Goal: Find specific page/section: Find specific page/section

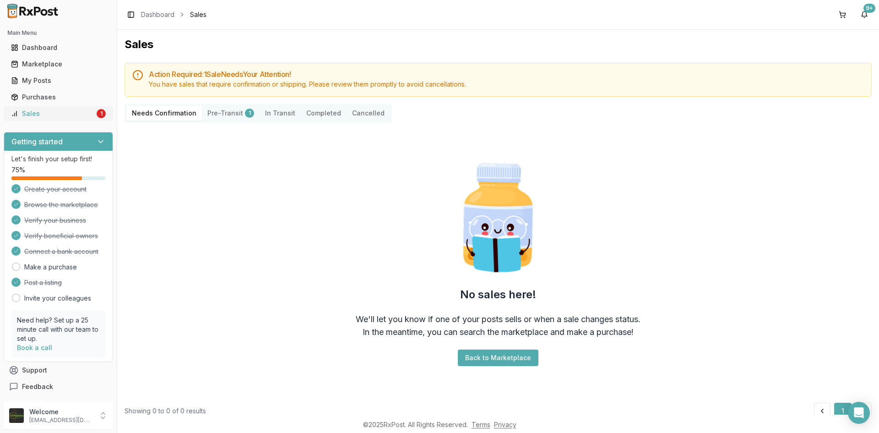
click at [88, 113] on div "Sales" at bounding box center [53, 113] width 84 height 9
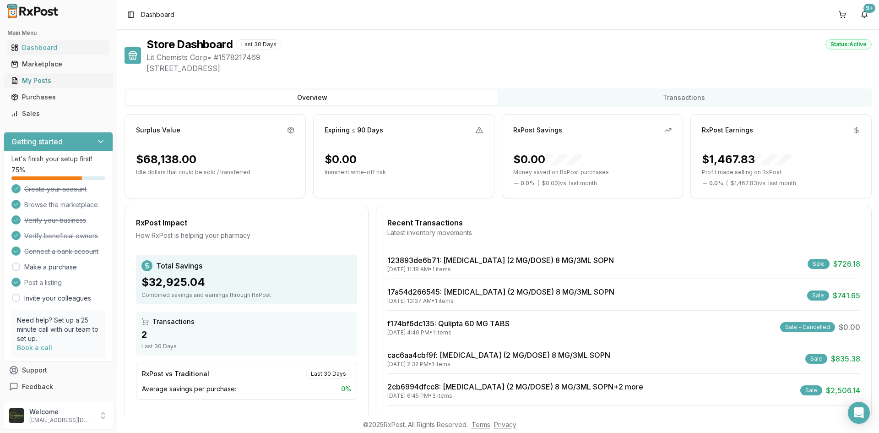
click at [54, 81] on div "My Posts" at bounding box center [58, 80] width 95 height 9
click at [53, 80] on div "My Posts" at bounding box center [58, 80] width 95 height 9
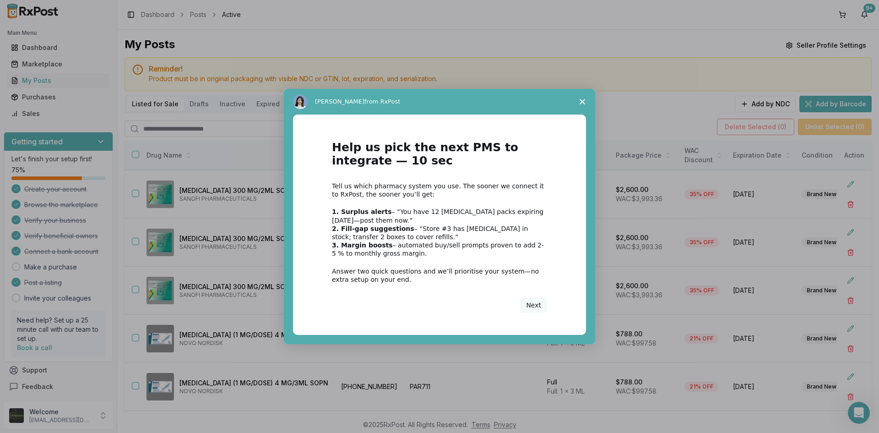
click at [582, 103] on icon "Close survey" at bounding box center [582, 101] width 5 height 5
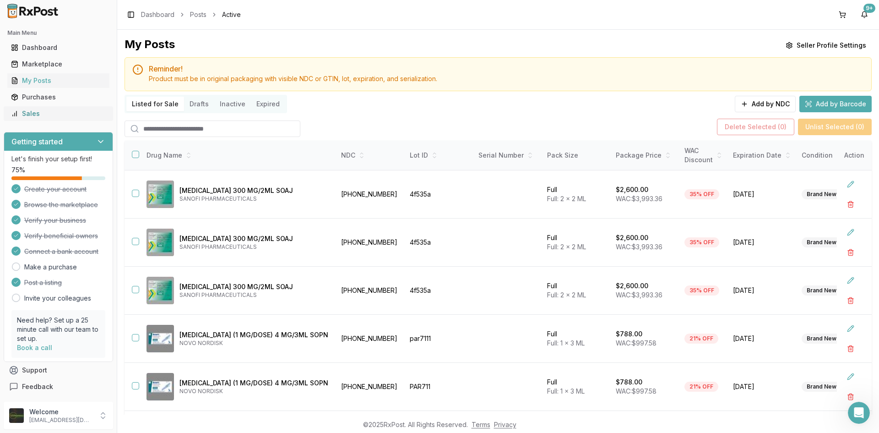
click at [63, 119] on link "Sales" at bounding box center [58, 113] width 102 height 16
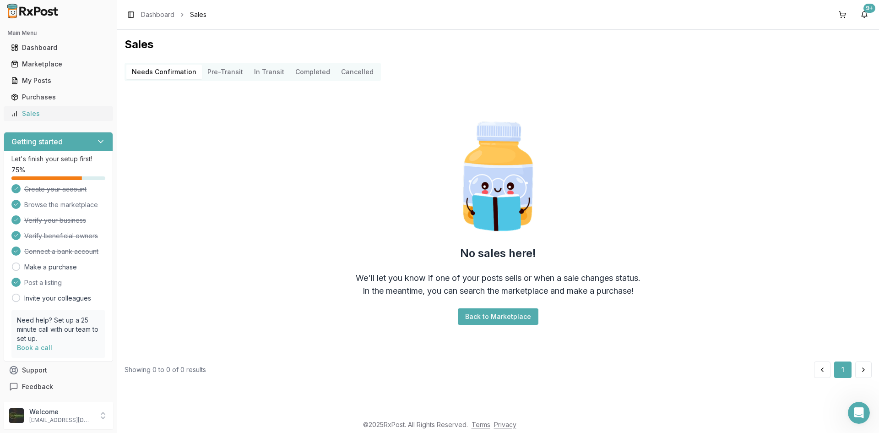
click at [64, 119] on link "Sales" at bounding box center [58, 113] width 102 height 16
click at [57, 114] on div "Sales" at bounding box center [58, 113] width 95 height 9
click at [65, 82] on div "My Posts" at bounding box center [58, 80] width 95 height 9
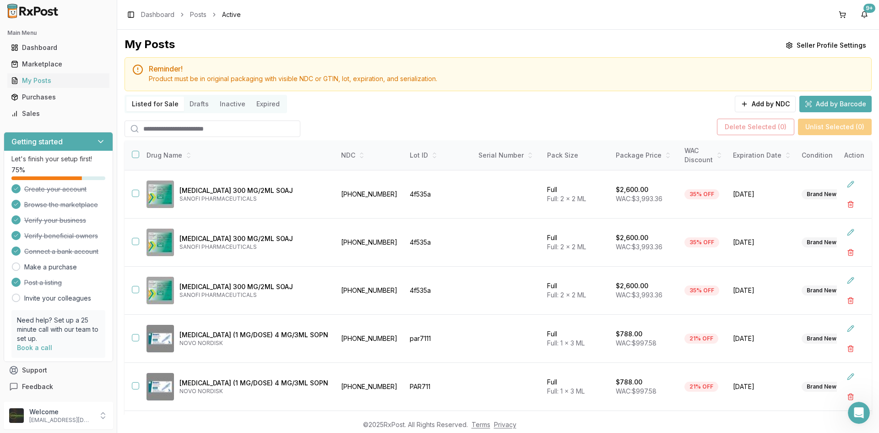
click at [696, 36] on div "My Posts Seller Profile Settings Reminder! Product must be in original packagin…" at bounding box center [498, 222] width 762 height 385
click at [29, 115] on div "Sales" at bounding box center [58, 113] width 95 height 9
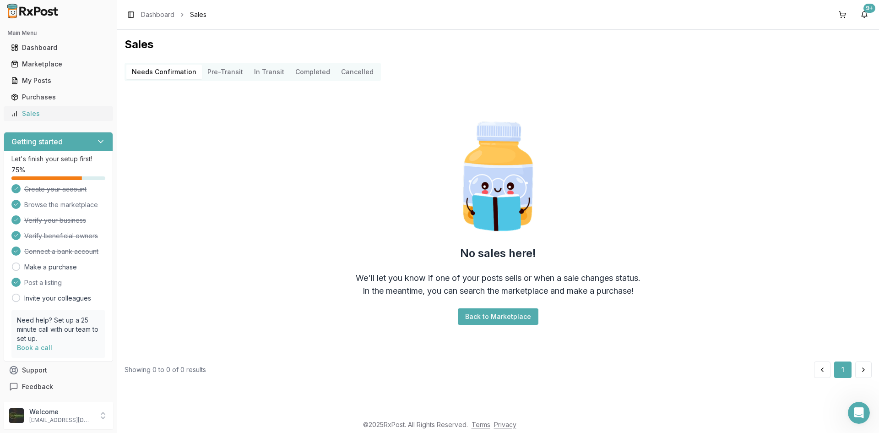
click at [44, 116] on div "Sales" at bounding box center [58, 113] width 95 height 9
click at [39, 116] on div "Sales" at bounding box center [58, 113] width 95 height 9
